Goal: Transaction & Acquisition: Purchase product/service

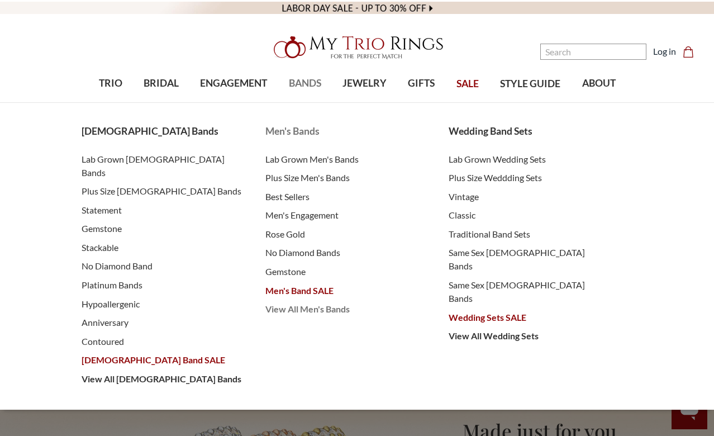
click at [323, 305] on span "View All Men's Bands" at bounding box center [345, 308] width 161 height 13
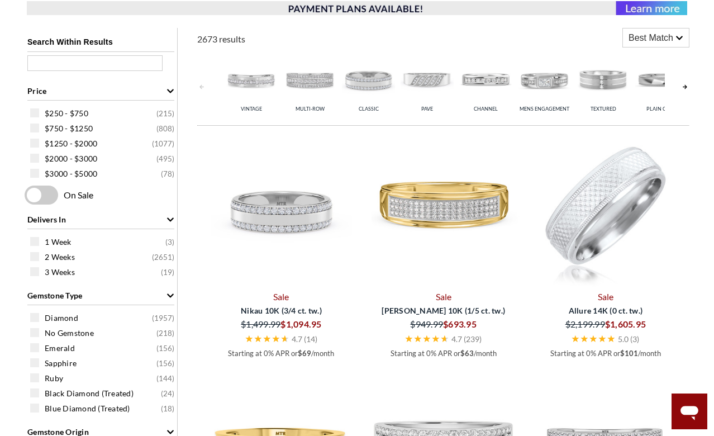
scroll to position [422, 0]
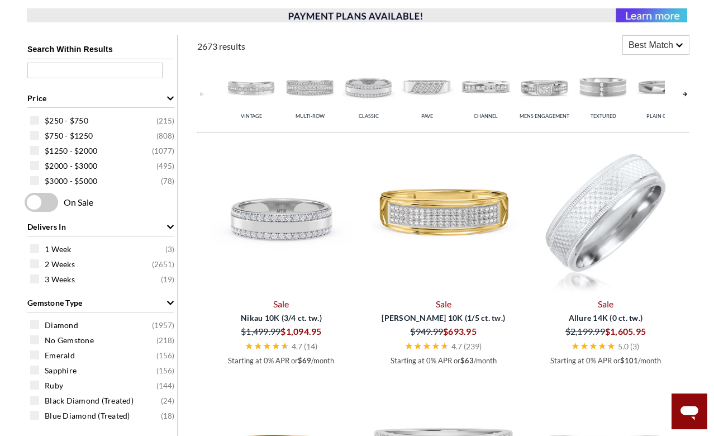
click at [364, 87] on img at bounding box center [368, 86] width 53 height 53
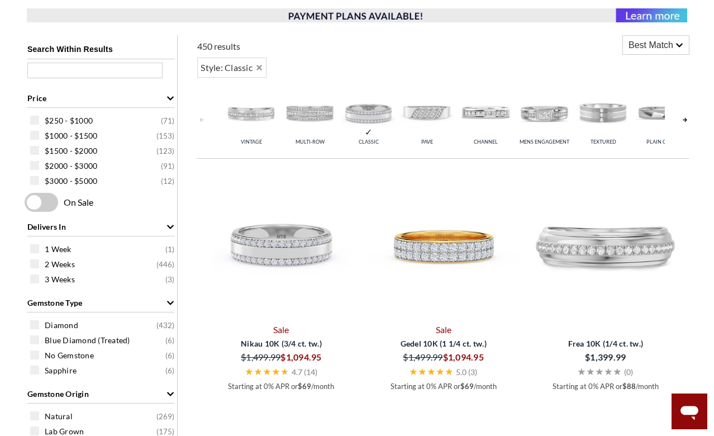
click at [370, 123] on img at bounding box center [368, 112] width 53 height 53
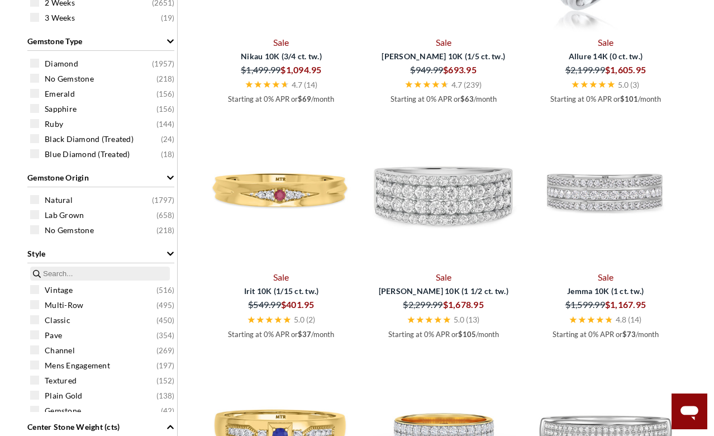
scroll to position [735, 0]
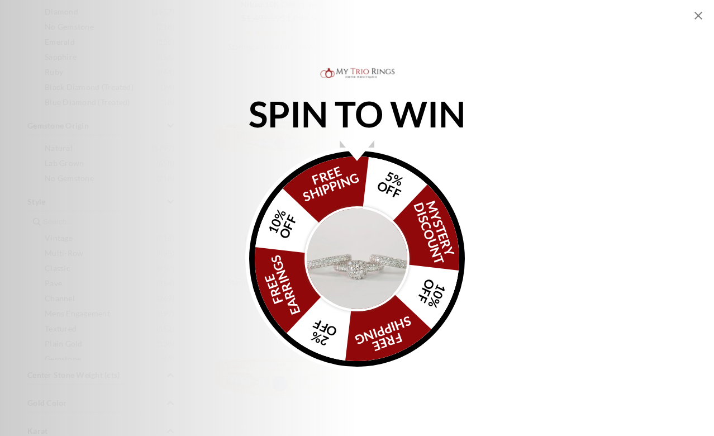
click at [699, 17] on icon "Close popup" at bounding box center [698, 16] width 8 height 8
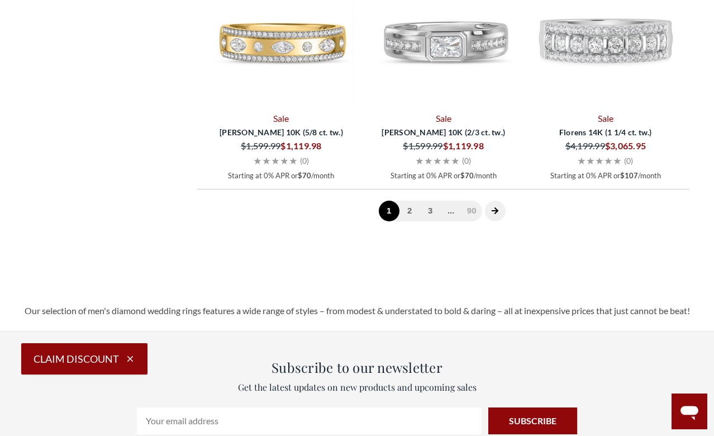
scroll to position [2653, 0]
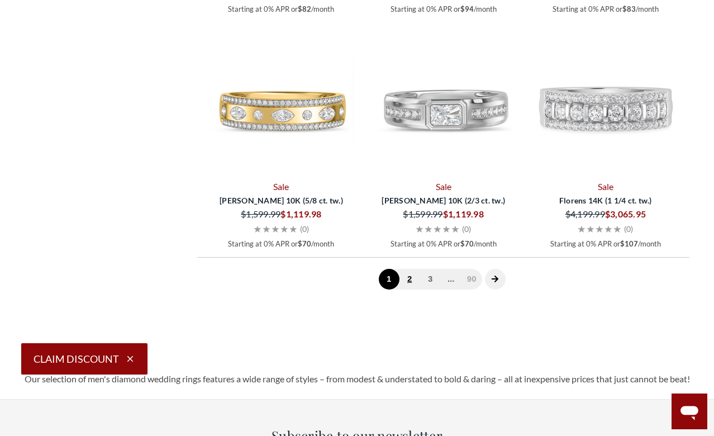
click at [413, 279] on link "2" at bounding box center [409, 279] width 21 height 21
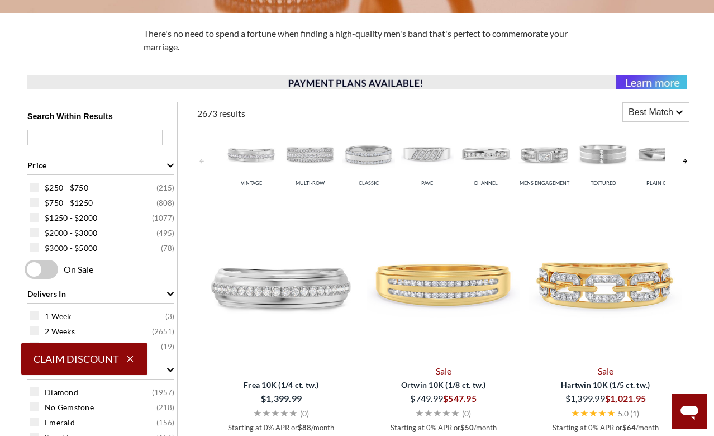
scroll to position [352, 0]
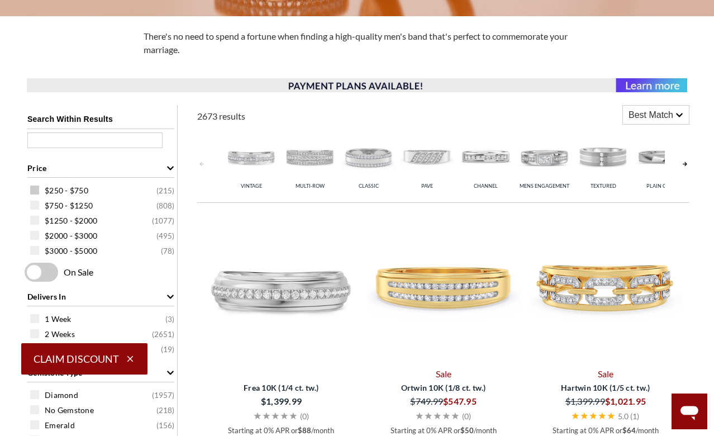
click at [34, 192] on span at bounding box center [34, 189] width 9 height 9
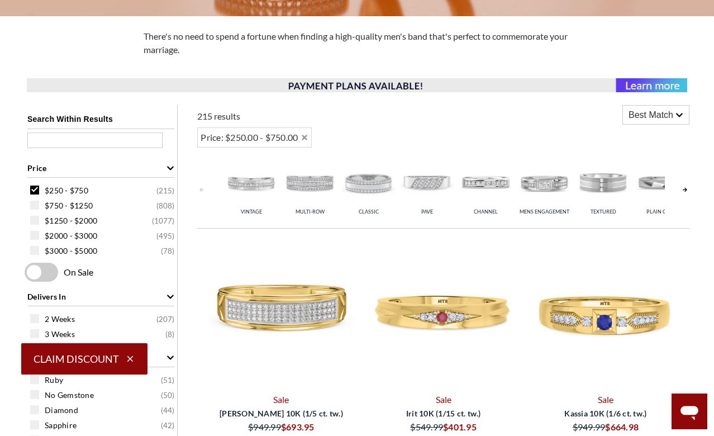
click at [34, 205] on span at bounding box center [34, 204] width 9 height 9
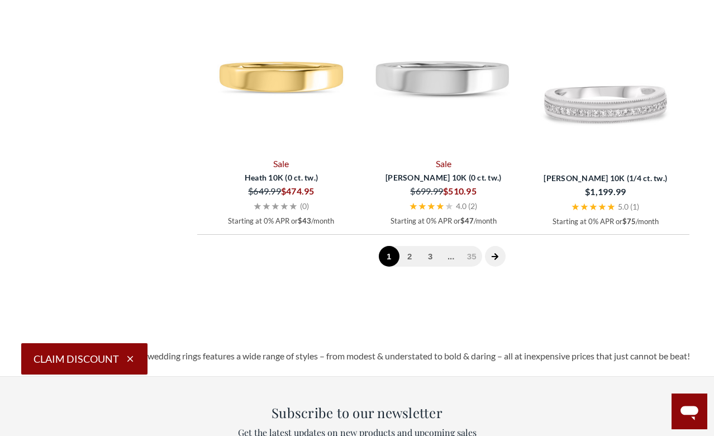
scroll to position [2695, 0]
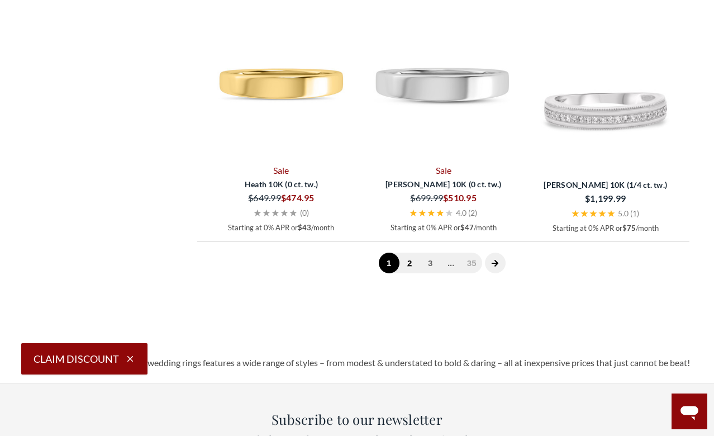
click at [410, 262] on link "2" at bounding box center [409, 262] width 21 height 21
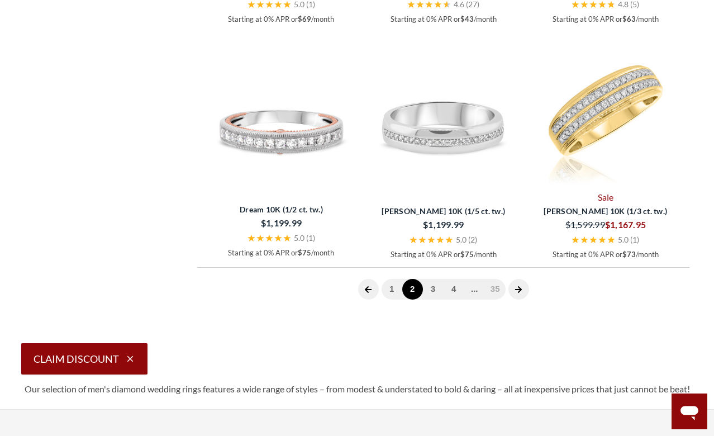
scroll to position [2674, 0]
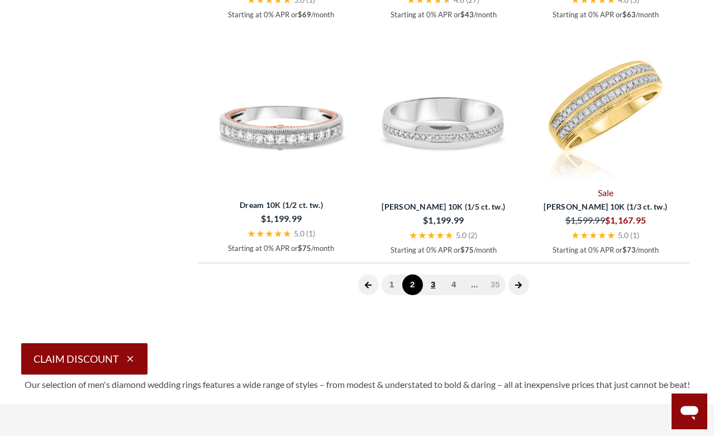
click at [433, 275] on link "3" at bounding box center [433, 284] width 21 height 21
